Goal: Task Accomplishment & Management: Manage account settings

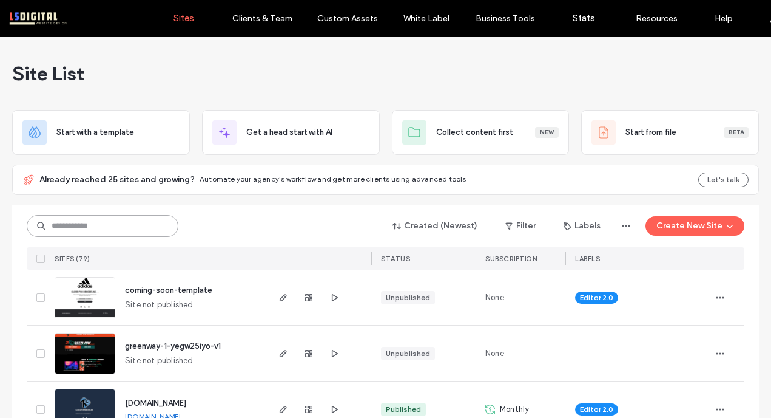
click at [99, 231] on input at bounding box center [103, 226] width 152 height 22
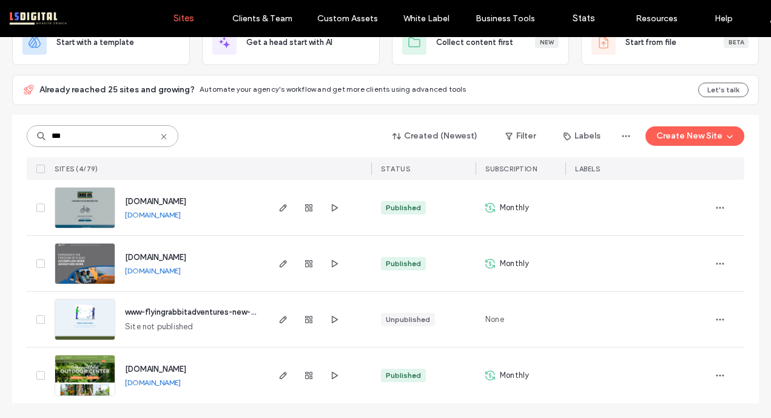
scroll to position [89, 0]
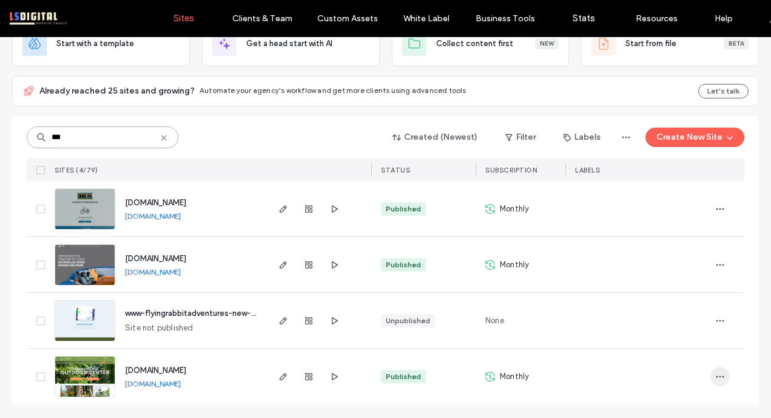
type input "***"
click at [716, 374] on icon "button" at bounding box center [721, 376] width 10 height 10
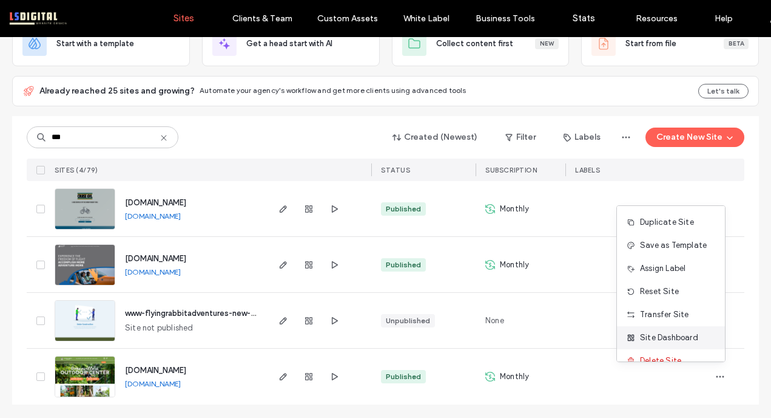
click at [666, 337] on span "Site Dashboard" at bounding box center [669, 337] width 58 height 12
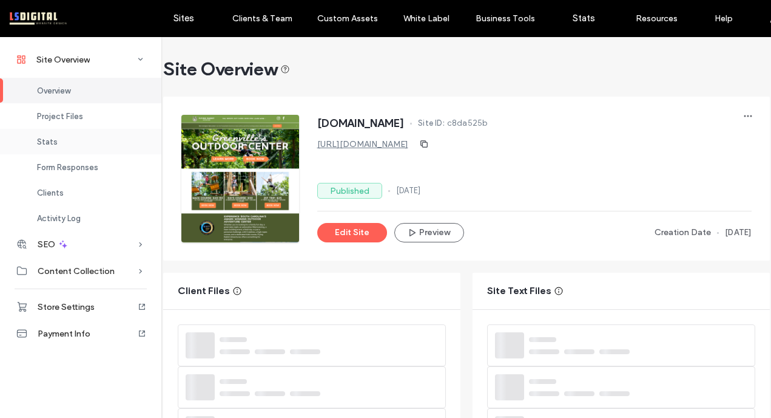
click at [48, 144] on span "Stats" at bounding box center [47, 141] width 21 height 9
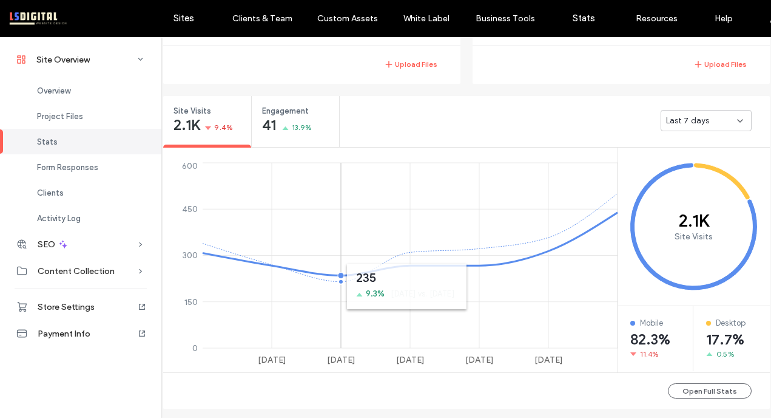
scroll to position [391, 0]
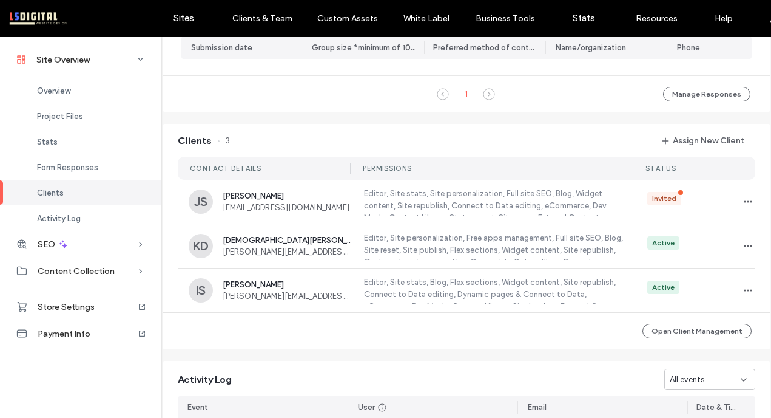
scroll to position [790, 0]
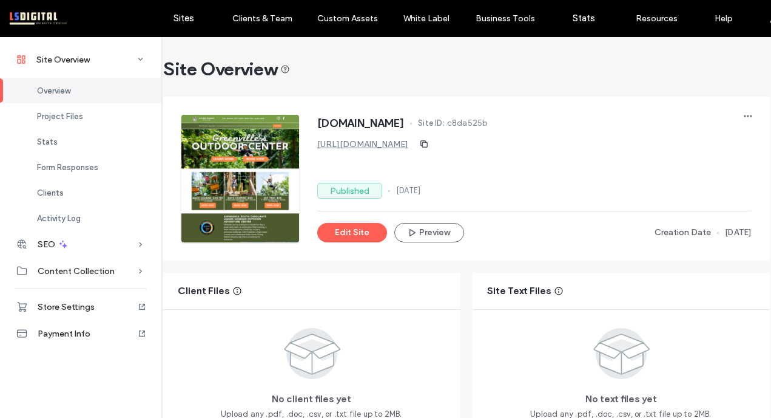
scroll to position [208, 0]
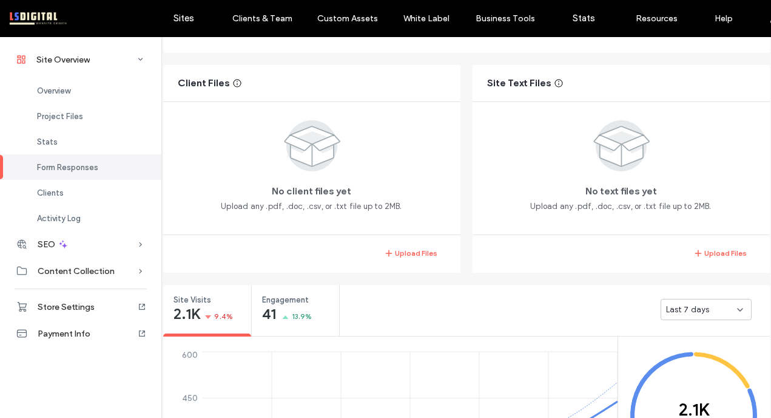
scroll to position [668, 0]
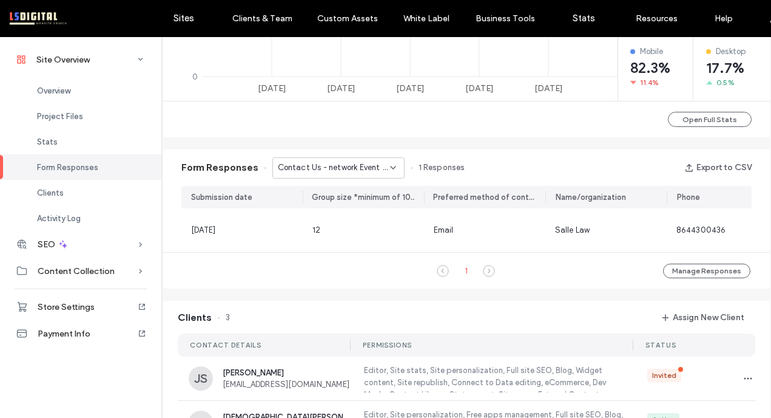
click at [356, 175] on div "Contact Us - network Event popup" at bounding box center [339, 167] width 132 height 21
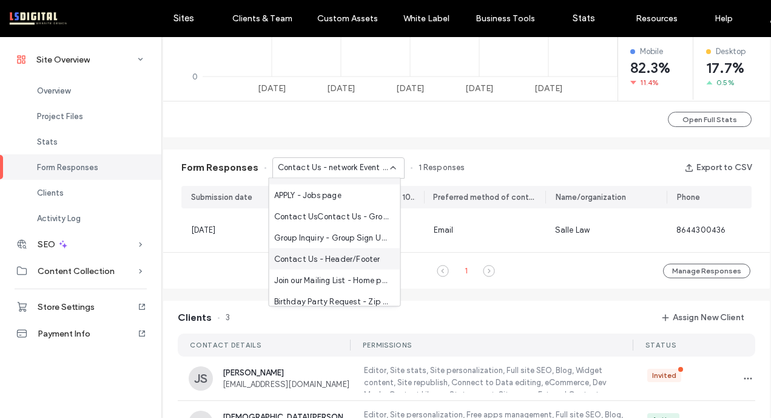
scroll to position [127, 0]
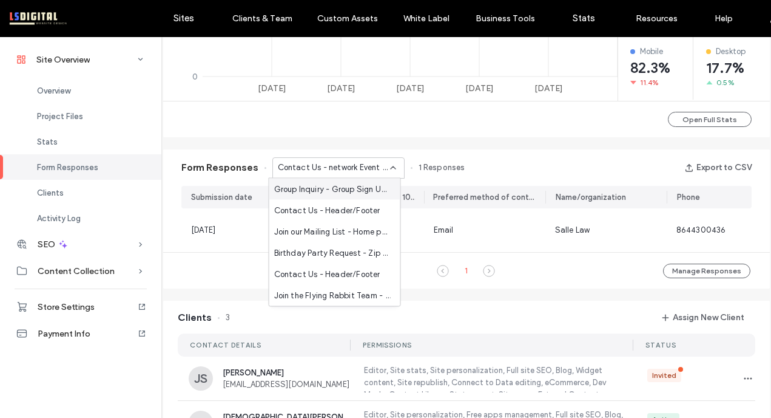
click at [363, 188] on span "Group Inquiry - Group Sign Up page" at bounding box center [332, 189] width 117 height 12
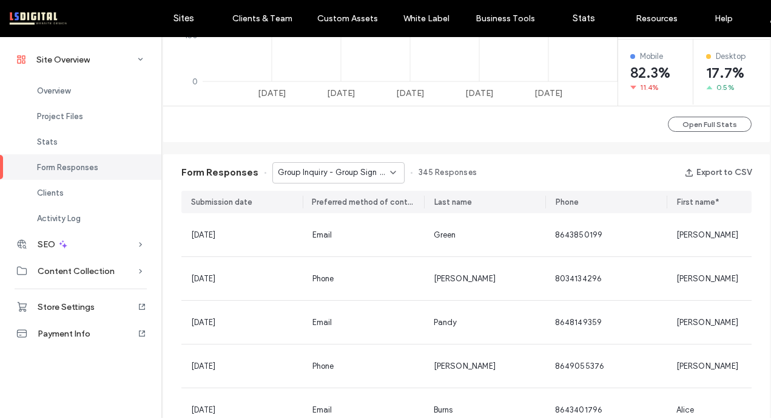
scroll to position [652, 0]
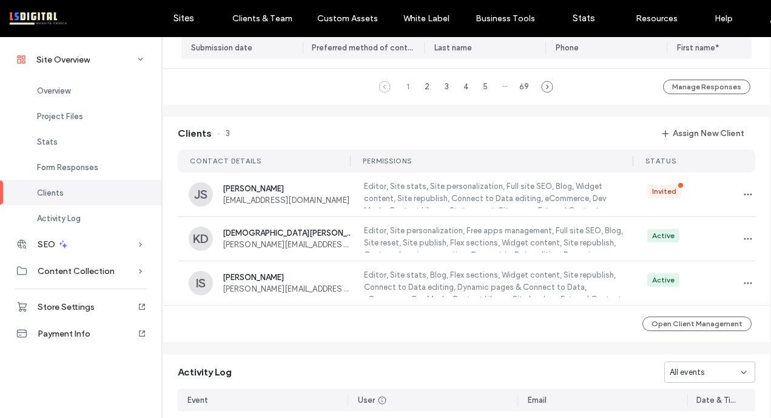
scroll to position [1008, 0]
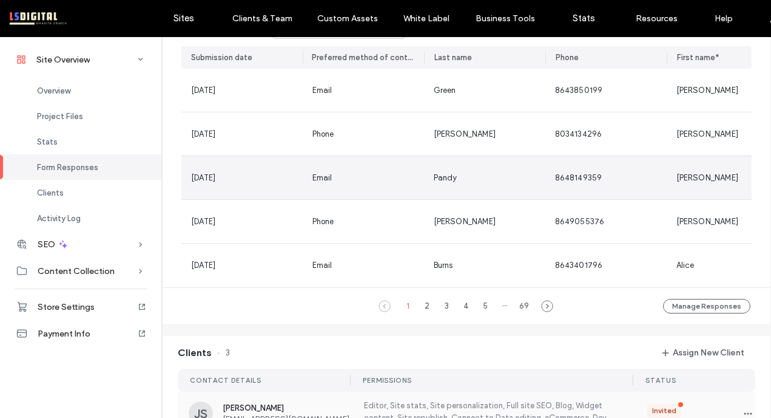
scroll to position [754, 0]
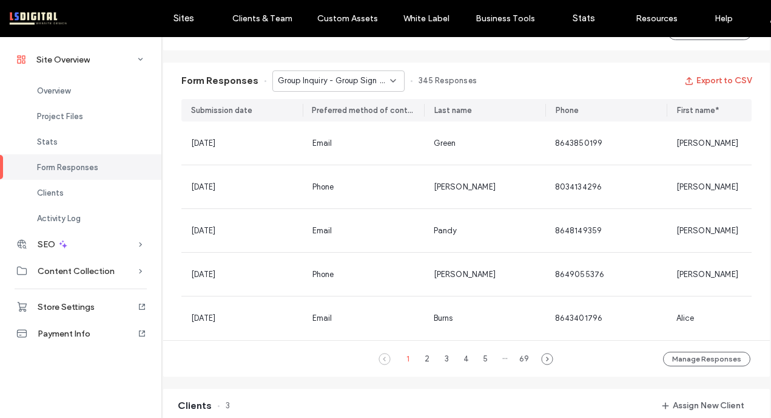
click at [703, 84] on button "Export to CSV" at bounding box center [718, 80] width 67 height 19
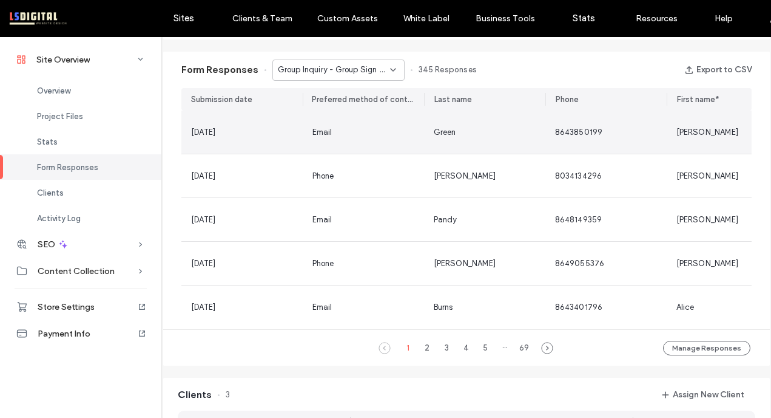
scroll to position [764, 0]
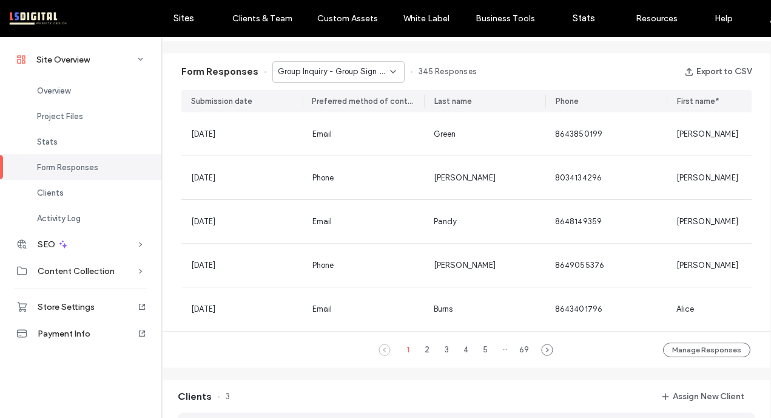
click at [335, 76] on span "Group Inquiry - Group Sign Up page" at bounding box center [334, 72] width 112 height 12
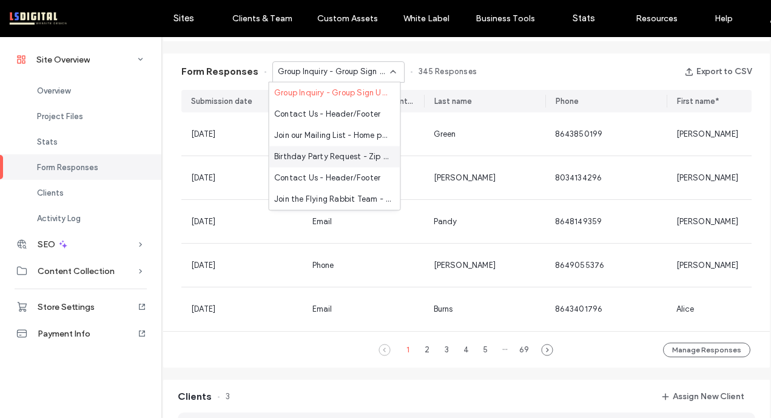
scroll to position [126, 0]
click at [349, 158] on span "Birthday Party Request - Zip Trip popup" at bounding box center [332, 158] width 117 height 12
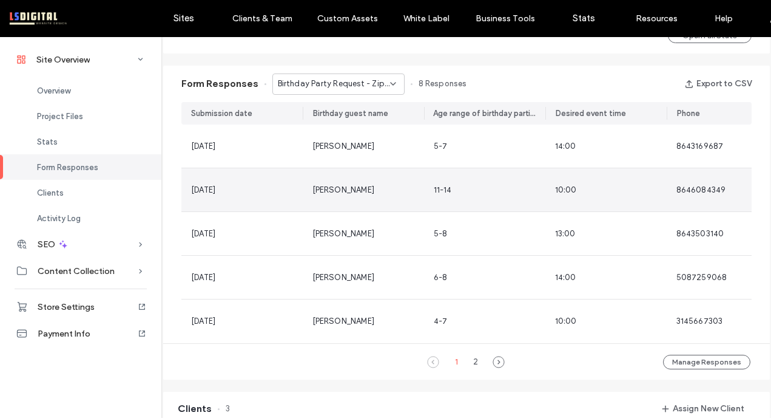
scroll to position [748, 0]
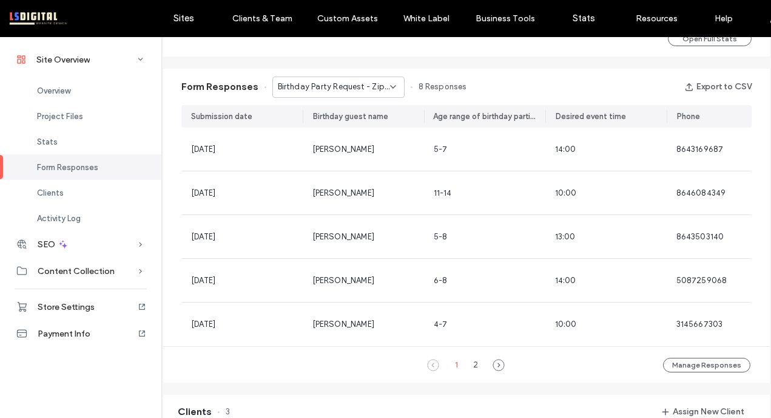
click at [352, 89] on span "Birthday Party Request - Zip Trip popup" at bounding box center [334, 87] width 112 height 12
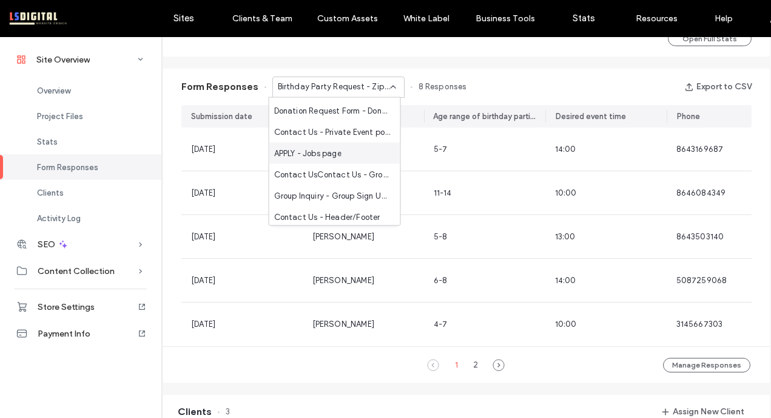
scroll to position [55, 0]
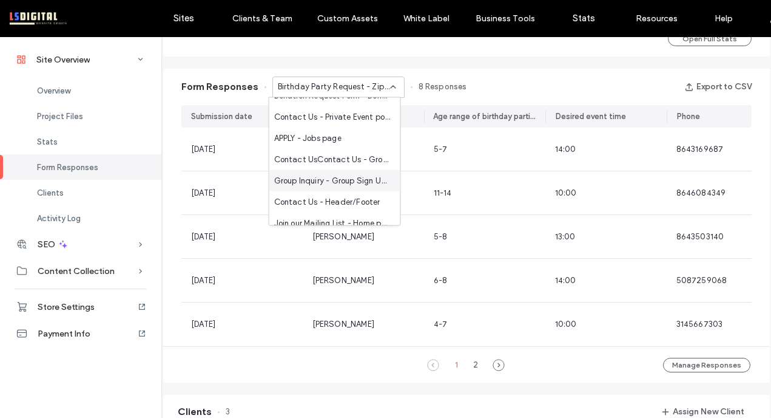
click at [347, 185] on span "Group Inquiry - Group Sign Up page" at bounding box center [332, 180] width 117 height 12
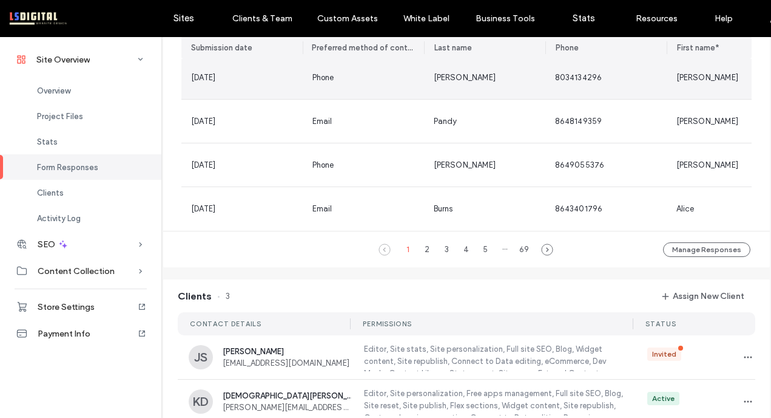
scroll to position [864, 0]
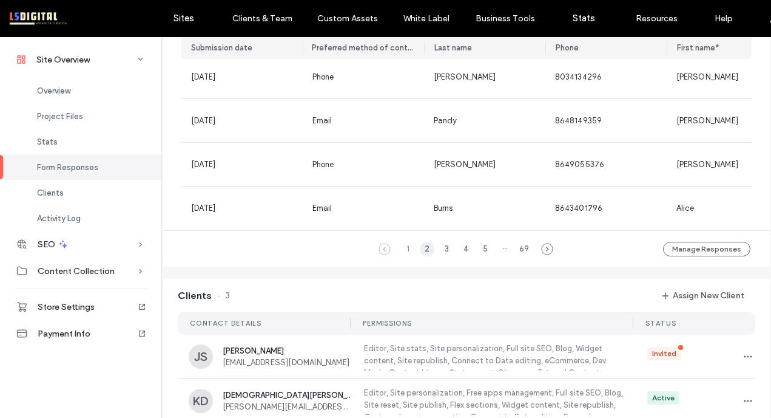
click at [421, 256] on div "2" at bounding box center [427, 249] width 15 height 15
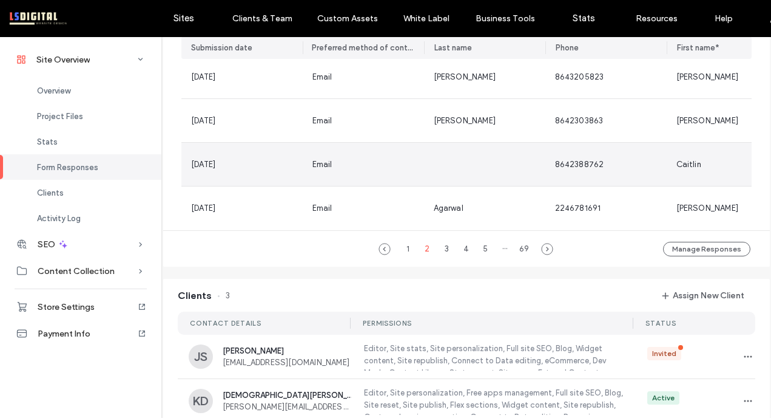
scroll to position [459, 0]
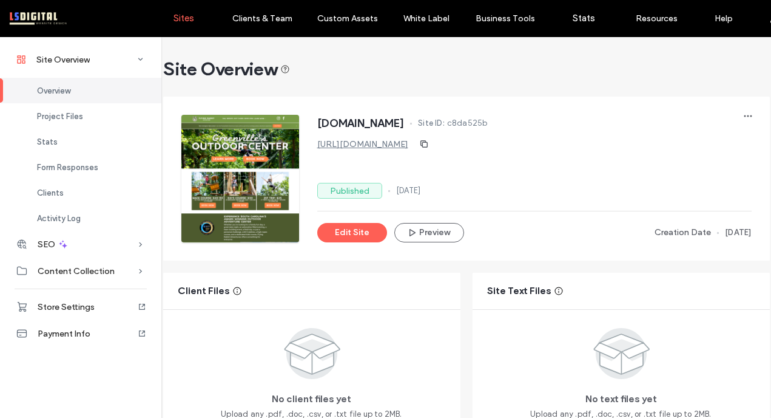
click at [180, 23] on label "Sites" at bounding box center [184, 18] width 21 height 11
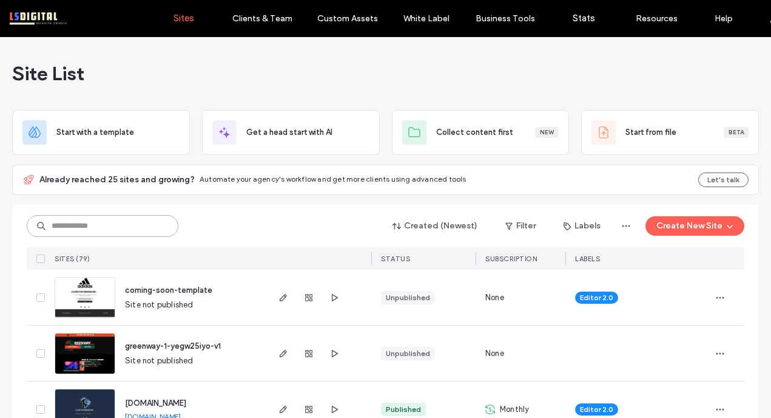
click at [146, 222] on input at bounding box center [103, 226] width 152 height 22
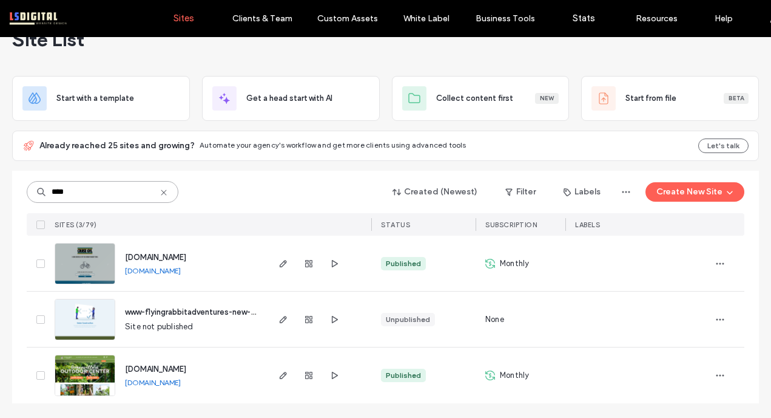
scroll to position [33, 0]
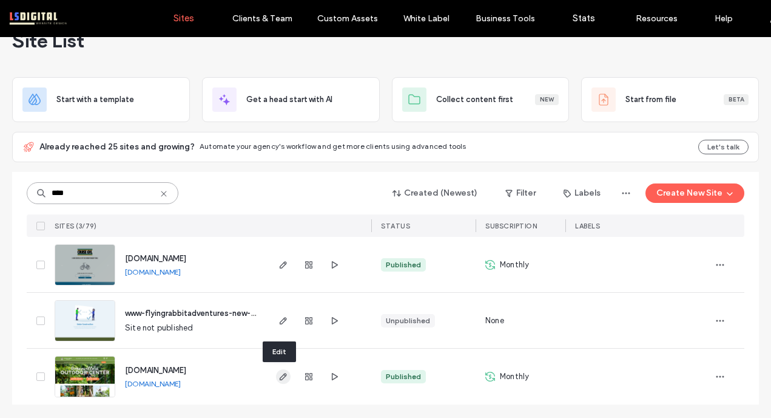
type input "****"
click at [280, 376] on icon "button" at bounding box center [284, 376] width 10 height 10
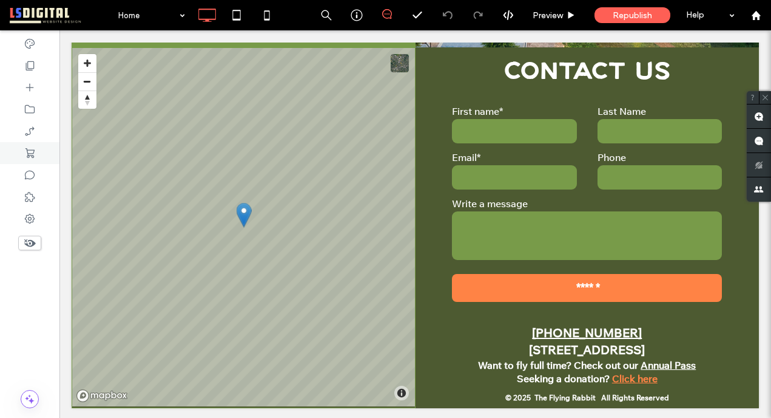
scroll to position [1309, 0]
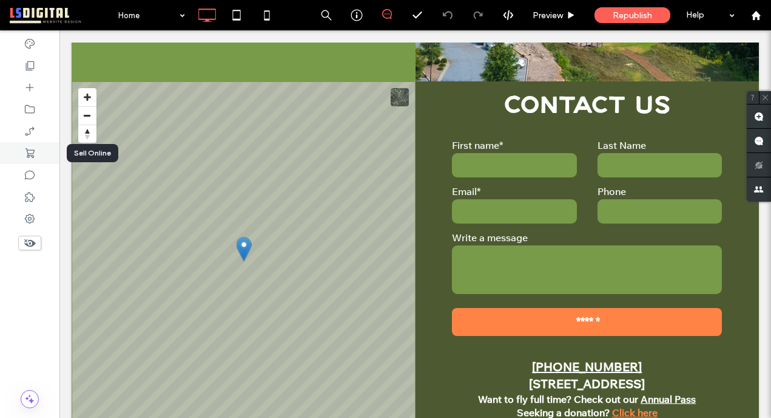
click at [30, 152] on icon at bounding box center [30, 153] width 12 height 12
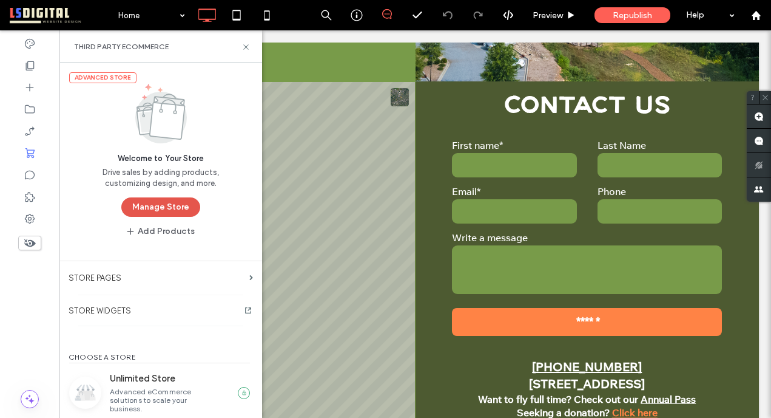
click at [154, 211] on button "Manage Store" at bounding box center [160, 206] width 79 height 19
